Goal: Task Accomplishment & Management: Complete application form

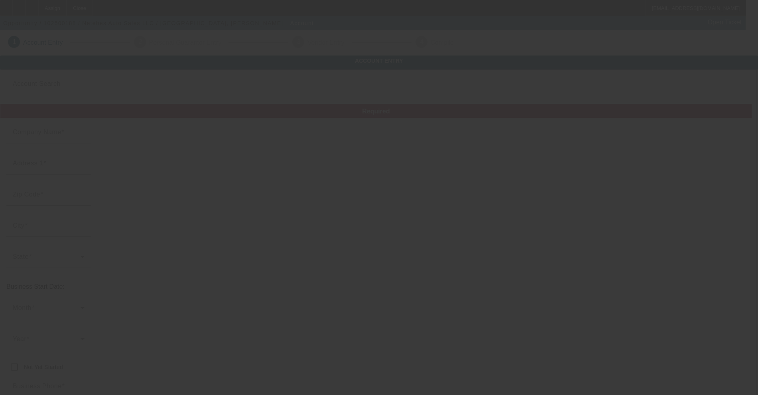
type input "Netebes Auto Sales LLC"
type input "[STREET_ADDRESS]"
type input "35235"
type input "[GEOGRAPHIC_DATA]"
type input "[PHONE_NUMBER]"
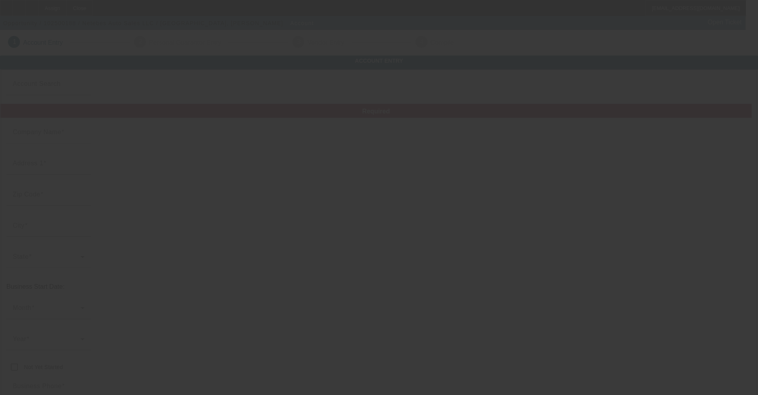
type input "[EMAIL_ADDRESS][DOMAIN_NAME]"
type input "Jefferson"
type input "821050860"
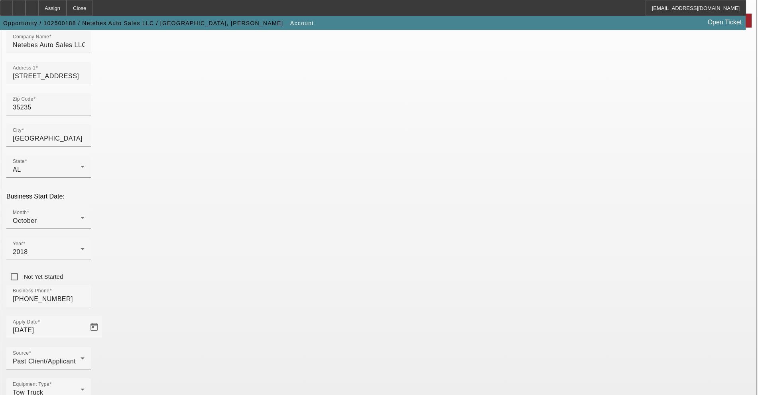
scroll to position [109, 0]
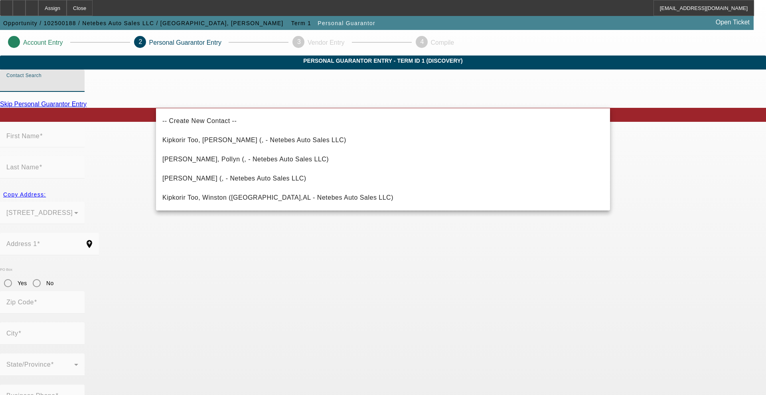
click at [78, 89] on input "Contact Search" at bounding box center [42, 84] width 72 height 10
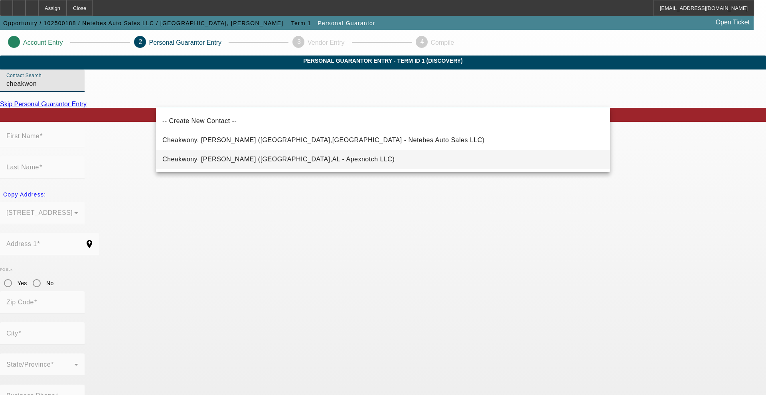
click at [207, 152] on mat-option "Cheakwony, [PERSON_NAME] ([GEOGRAPHIC_DATA],AL - Apexnotch LLC)" at bounding box center [383, 159] width 454 height 19
type input "Cheakwony, [PERSON_NAME] ([GEOGRAPHIC_DATA],AL - Apexnotch LLC)"
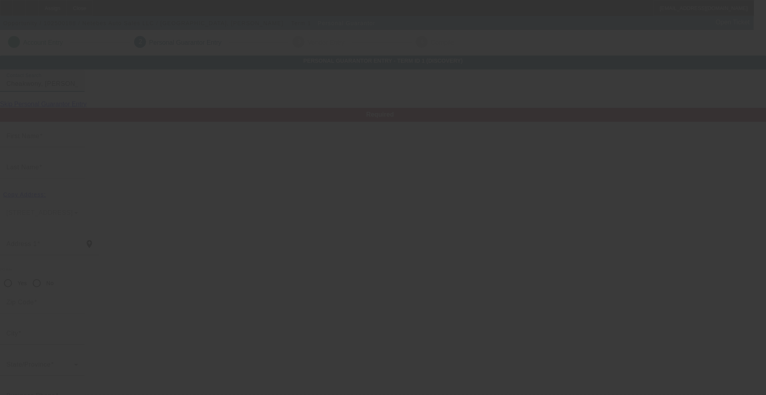
type input "[PERSON_NAME]"
type input "Cheakwony"
type input "[STREET_ADDRESS]"
radio input "true"
type input "35215"
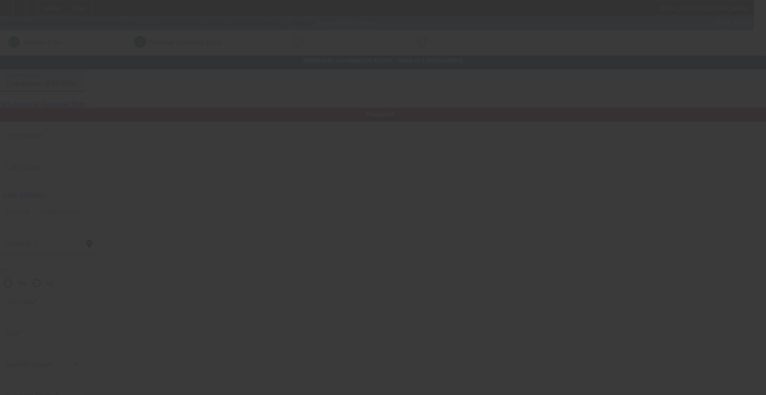
type input "[GEOGRAPHIC_DATA]"
type input "[PHONE_NUMBER]"
type input "100"
type input "672-16-4607"
type input "[EMAIL_ADDRESS][DOMAIN_NAME]"
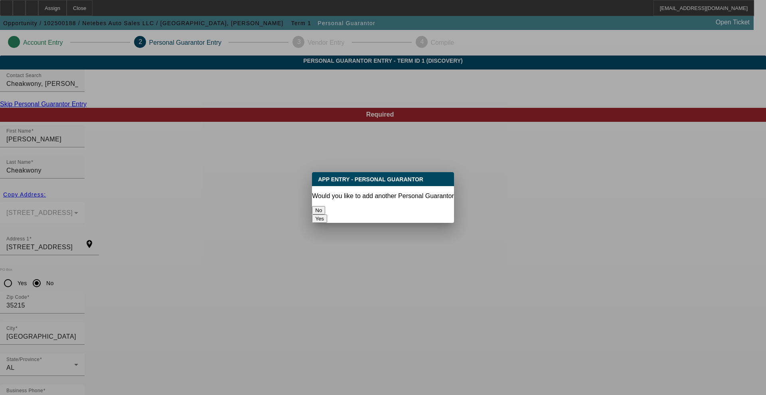
click at [347, 192] on p "Would you like to add another Personal Guarantor" at bounding box center [383, 195] width 142 height 7
click at [325, 206] on button "No" at bounding box center [318, 210] width 13 height 8
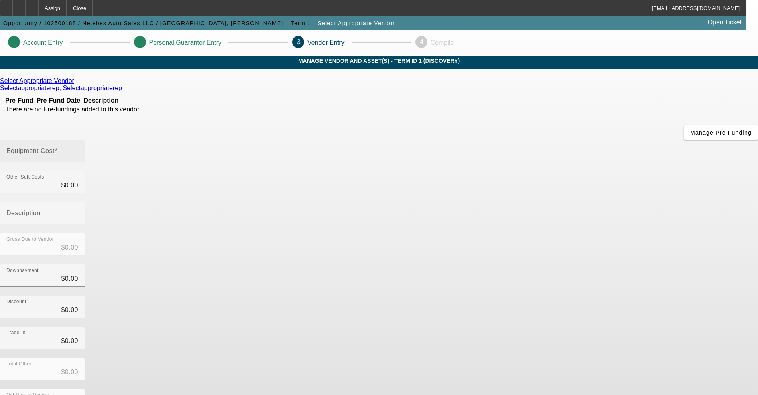
click at [55, 147] on mat-label "Equipment Cost" at bounding box center [30, 150] width 48 height 7
click at [78, 149] on input "Equipment Cost" at bounding box center [42, 154] width 72 height 10
type input "2"
type input "$2.00"
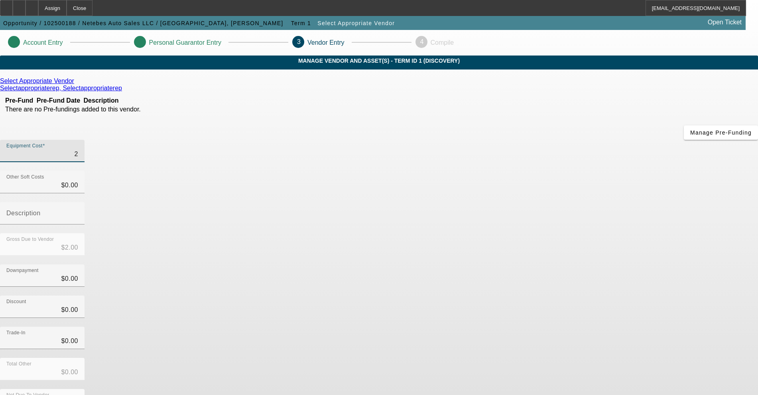
type input "20"
type input "$20.00"
type input "200"
type input "$200.00"
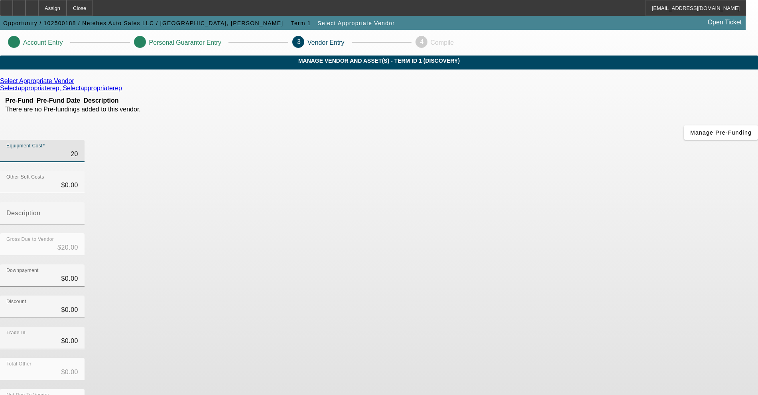
type input "$200.00"
type input "2000"
type input "$2,000.00"
type input "20000"
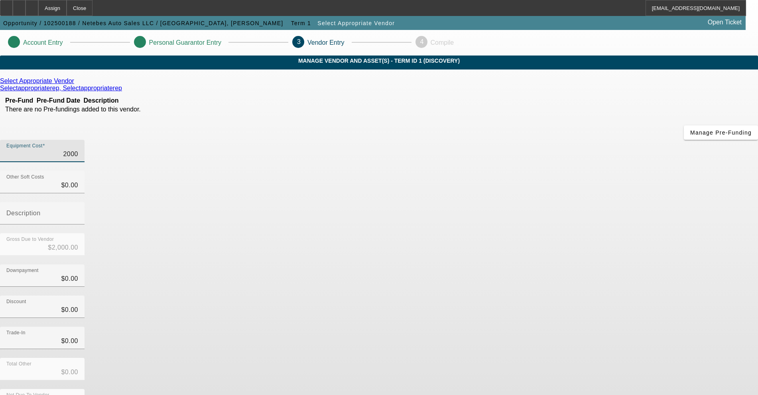
type input "$20,000.00"
click at [567, 326] on div "Trade-In $0.00" at bounding box center [379, 341] width 758 height 31
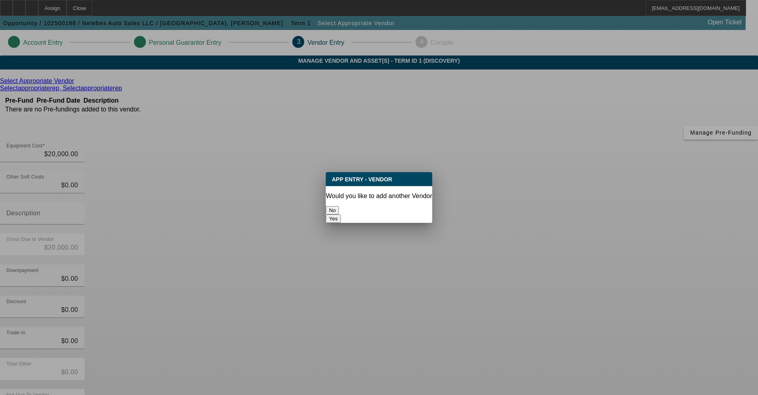
click at [338, 206] on button "No" at bounding box center [332, 210] width 13 height 8
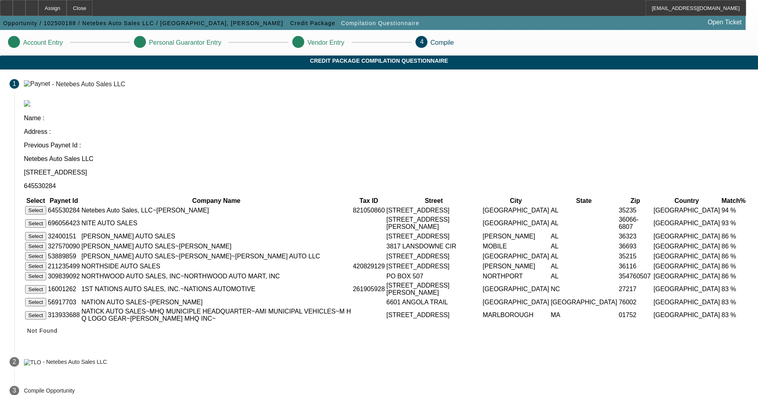
click at [46, 206] on button "Select" at bounding box center [35, 210] width 21 height 8
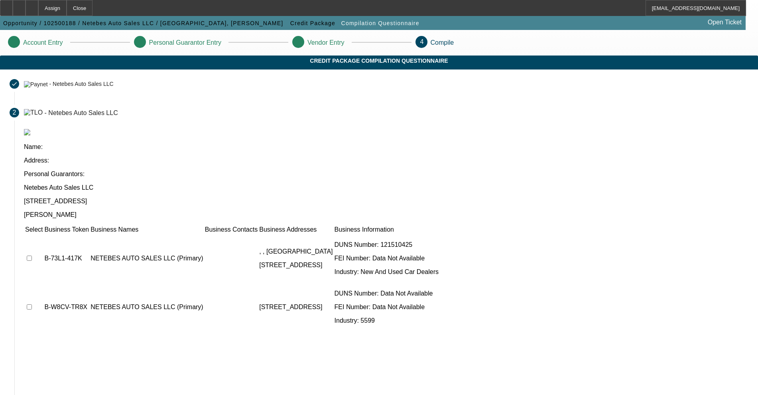
click at [43, 234] on td at bounding box center [34, 258] width 18 height 48
click at [32, 255] on input "checkbox" at bounding box center [29, 257] width 5 height 5
checkbox input "true"
click at [43, 283] on td at bounding box center [34, 307] width 18 height 48
click at [32, 304] on input "checkbox" at bounding box center [29, 306] width 5 height 5
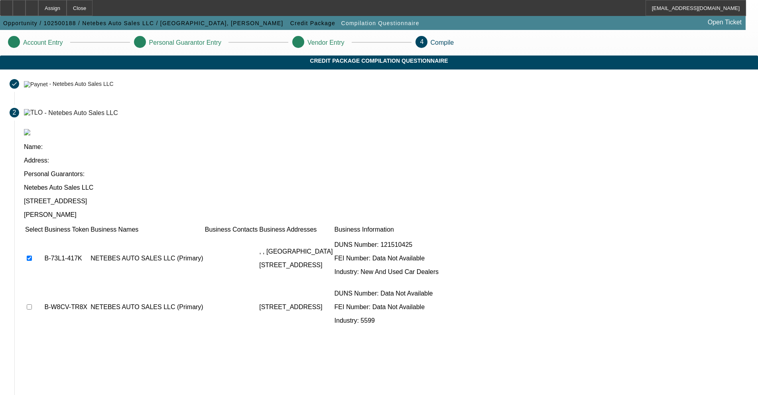
checkbox input "true"
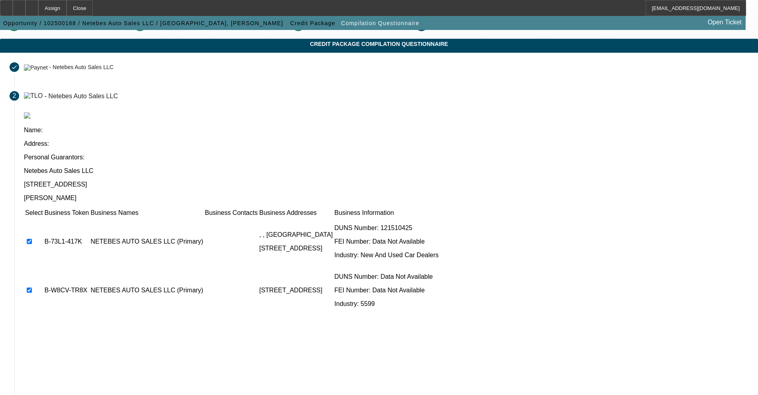
scroll to position [47, 0]
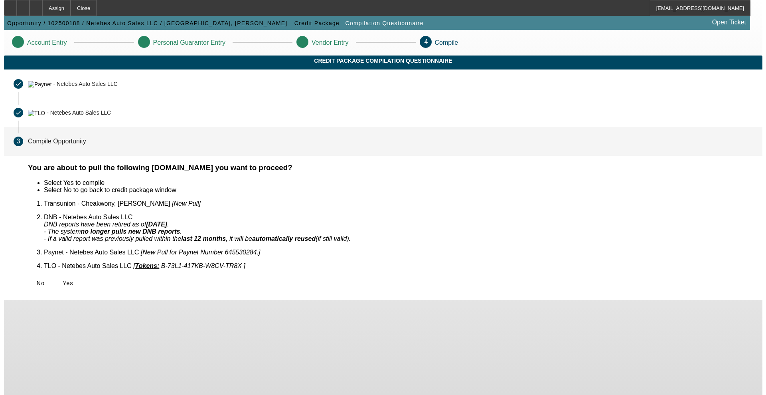
scroll to position [0, 0]
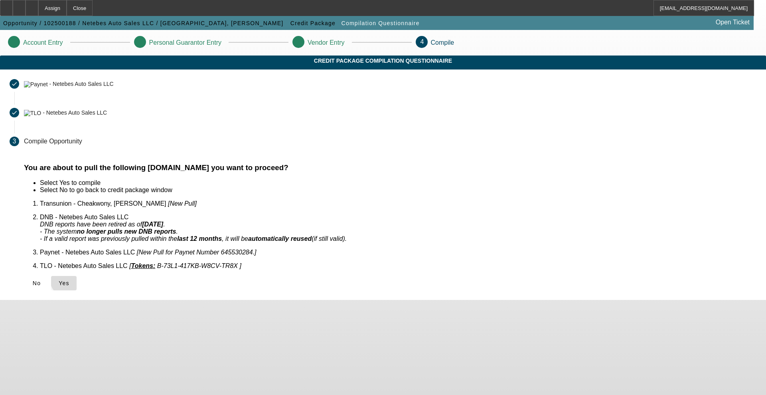
click at [69, 280] on span "Yes" at bounding box center [64, 283] width 11 height 6
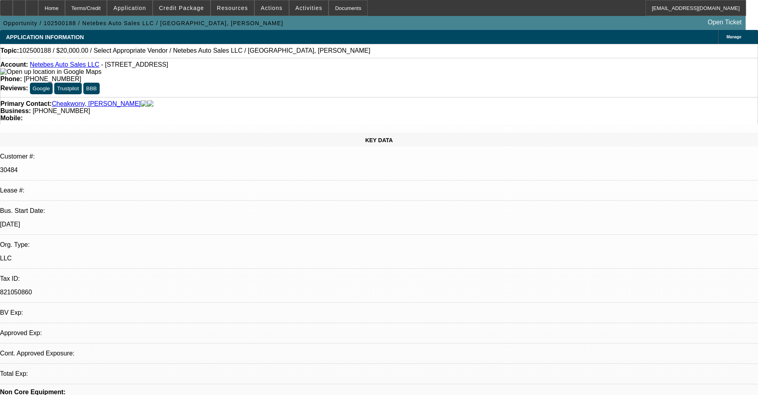
select select "0"
select select "2"
select select "0.1"
select select "4"
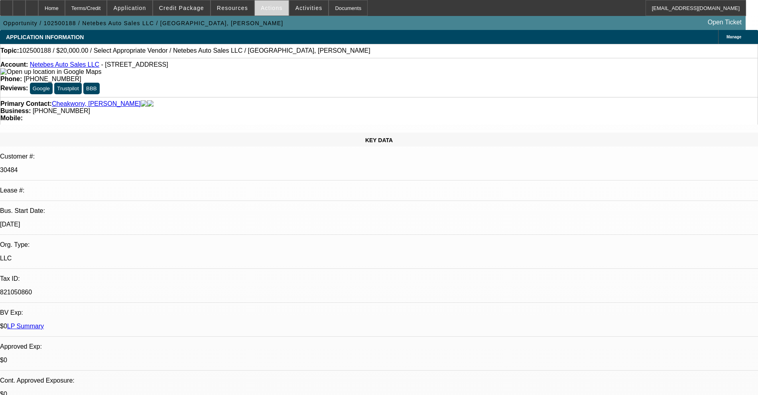
click at [255, 9] on span at bounding box center [272, 7] width 34 height 19
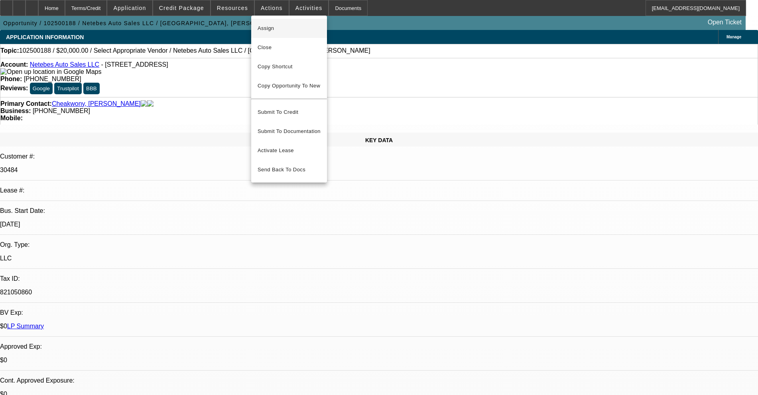
click at [264, 24] on span "Assign" at bounding box center [289, 29] width 63 height 10
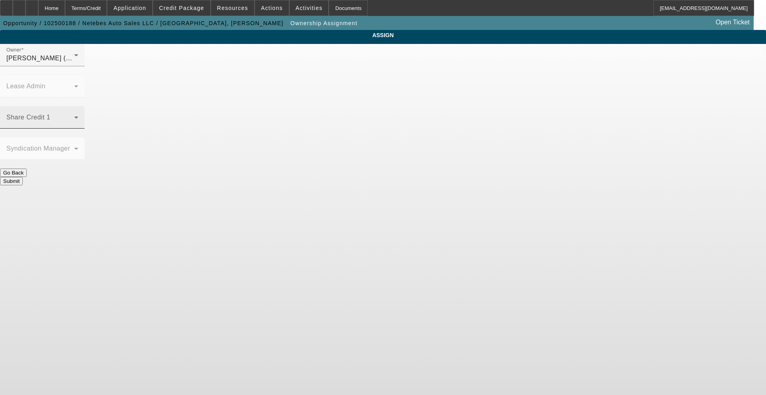
click at [78, 106] on div "Share Credit 1" at bounding box center [42, 117] width 72 height 22
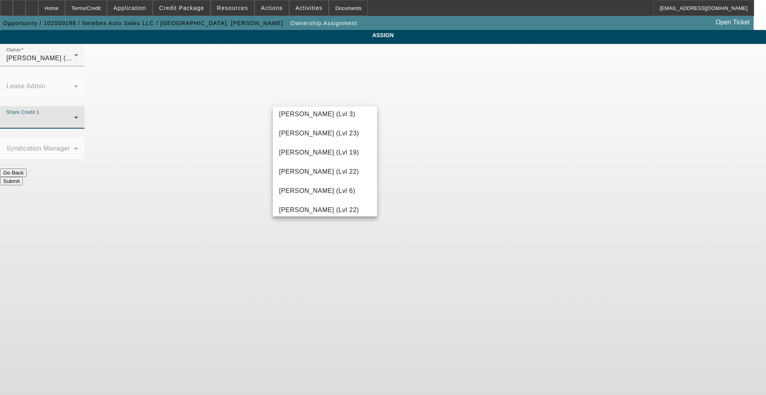
scroll to position [798, 0]
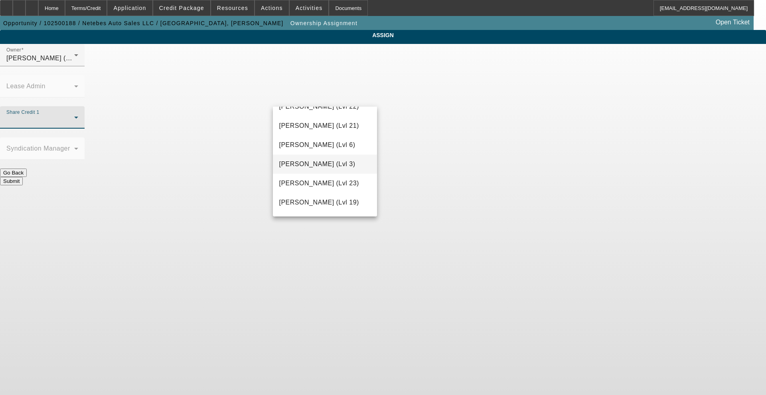
click at [308, 165] on span "[PERSON_NAME] (Lvl 3)" at bounding box center [317, 164] width 76 height 10
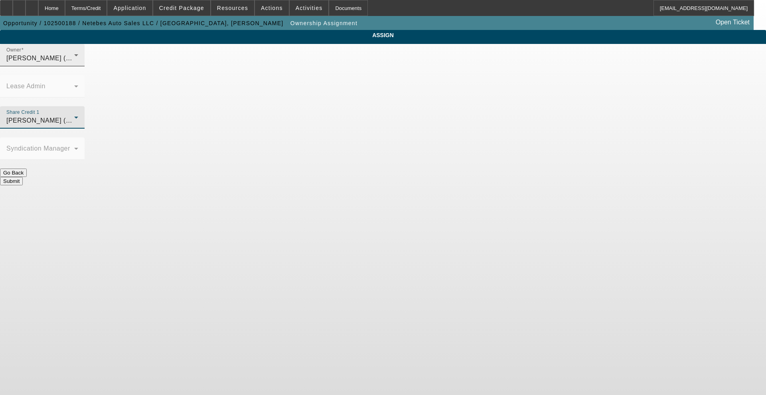
click at [78, 60] on div "Owner [PERSON_NAME] (Lvl 3)" at bounding box center [42, 55] width 72 height 22
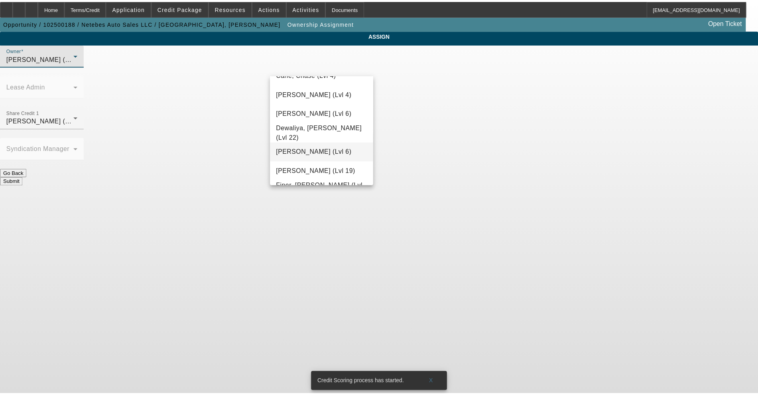
scroll to position [122, 0]
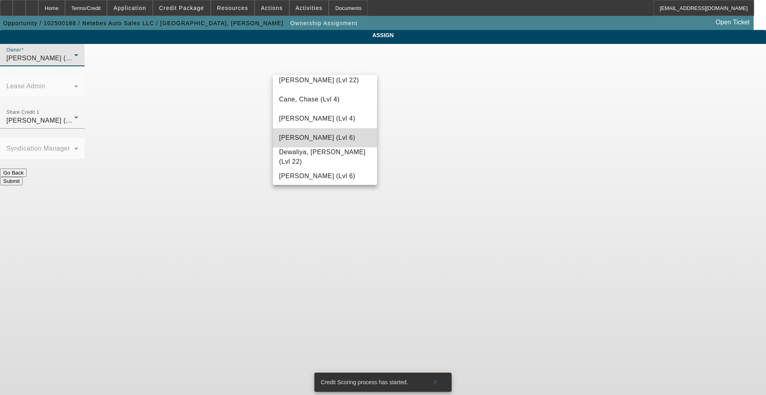
click at [329, 142] on span "[PERSON_NAME] (Lvl 6)" at bounding box center [317, 138] width 76 height 10
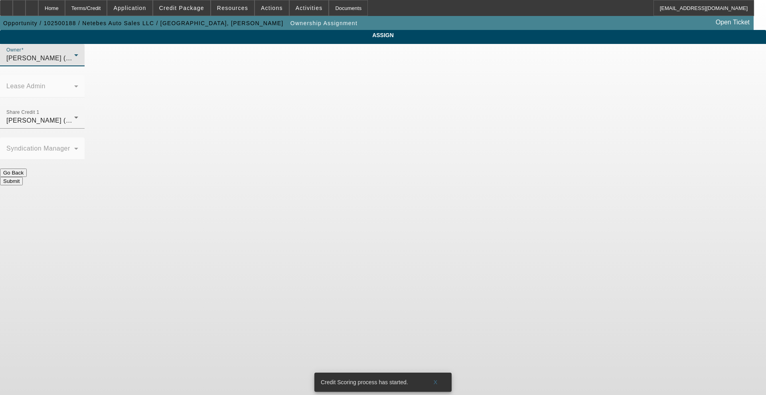
click at [23, 177] on button "Submit" at bounding box center [11, 181] width 23 height 8
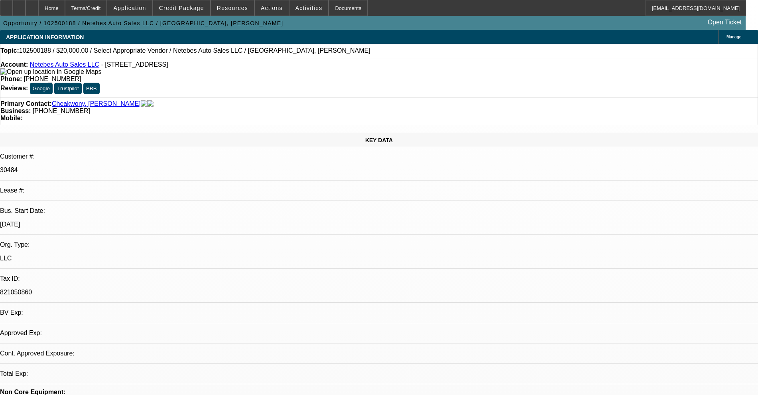
select select "0"
select select "2"
select select "0.1"
select select "4"
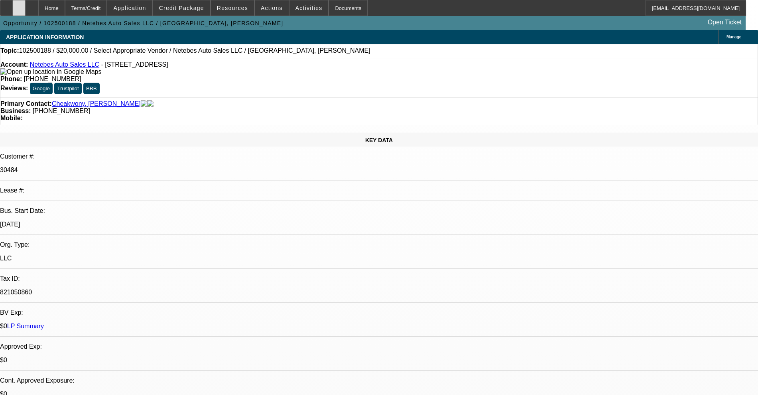
click at [26, 10] on div at bounding box center [19, 8] width 13 height 16
click at [26, 12] on div at bounding box center [19, 8] width 13 height 16
click at [6, 5] on icon at bounding box center [6, 5] width 0 height 0
